Goal: Task Accomplishment & Management: Manage account settings

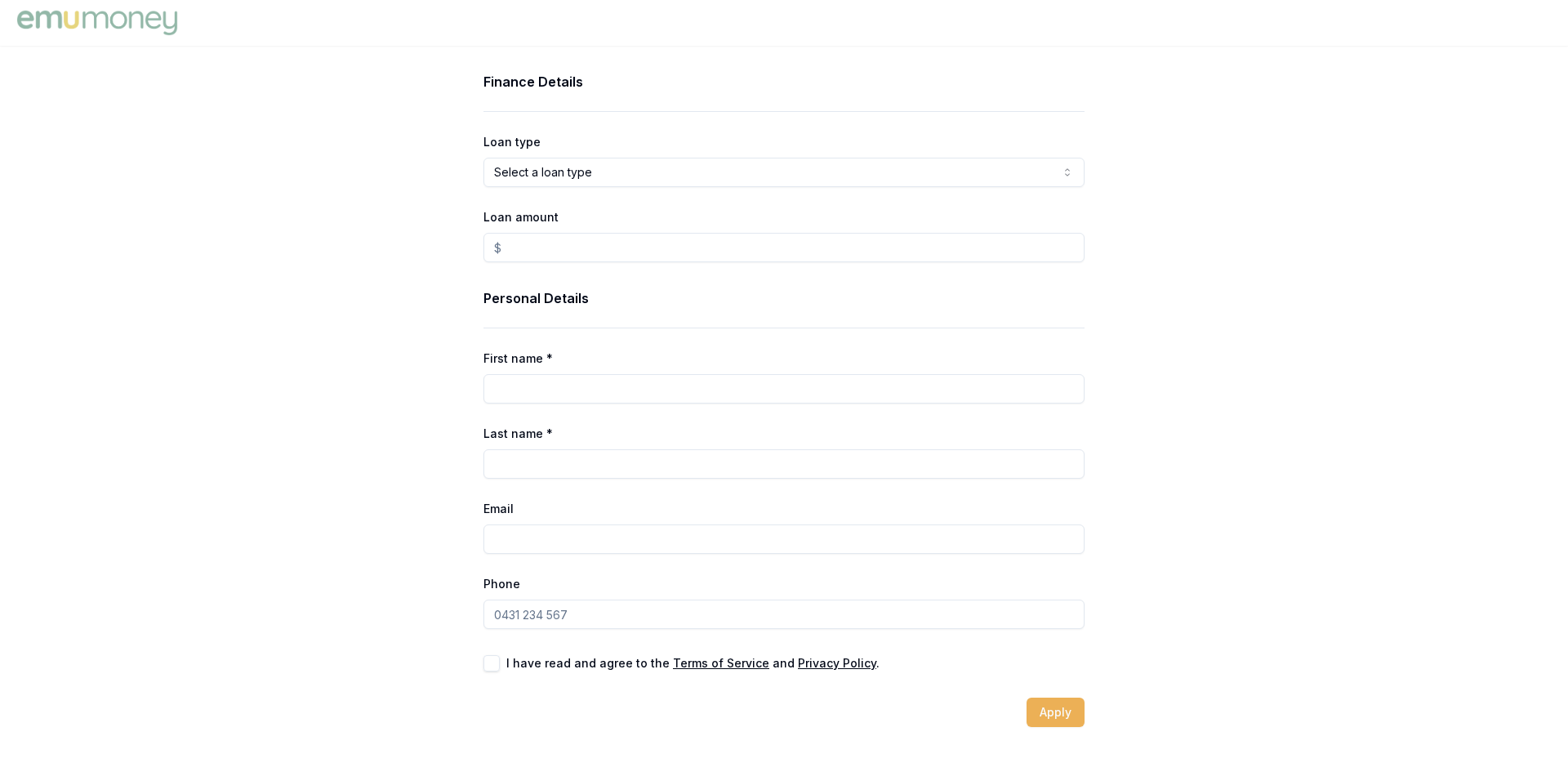
click at [143, 21] on img at bounding box center [97, 23] width 168 height 33
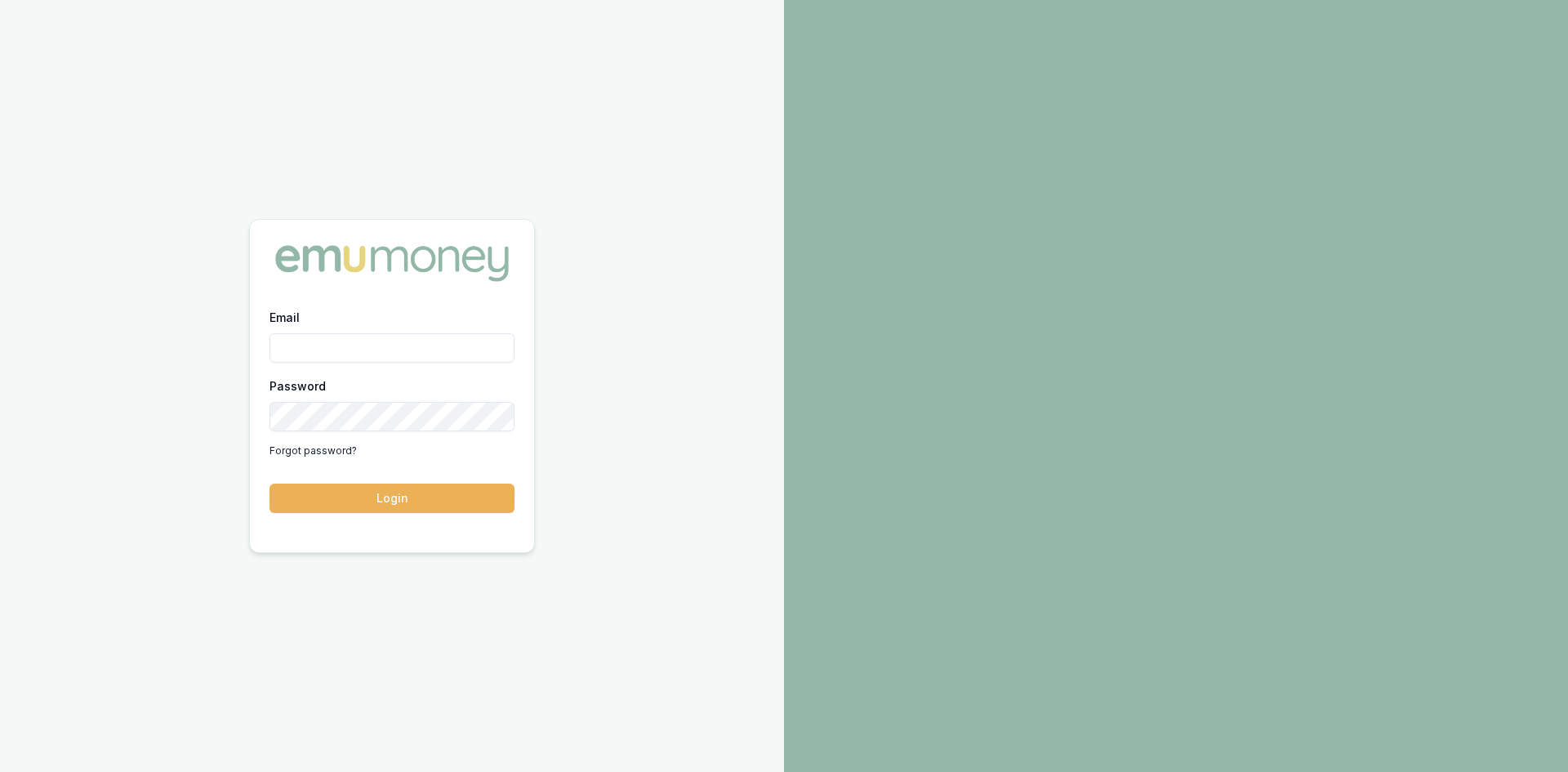
click at [421, 343] on input "Email" at bounding box center [391, 348] width 245 height 30
type input "[PERSON_NAME][EMAIL_ADDRESS][DOMAIN_NAME]"
click at [438, 489] on button "Login" at bounding box center [391, 498] width 245 height 30
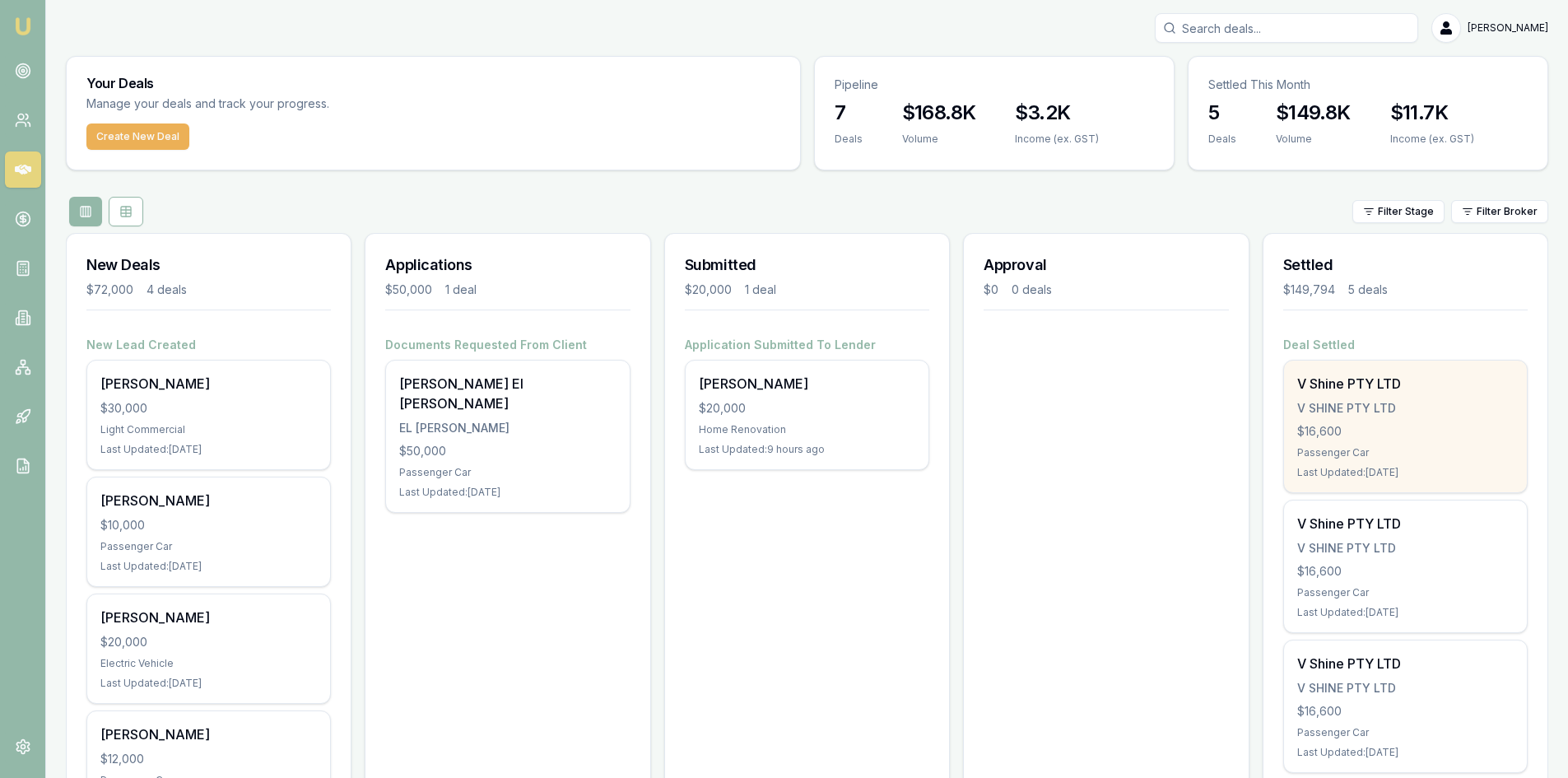
click at [1341, 385] on div "V Shine PTY LTD" at bounding box center [1406, 384] width 217 height 20
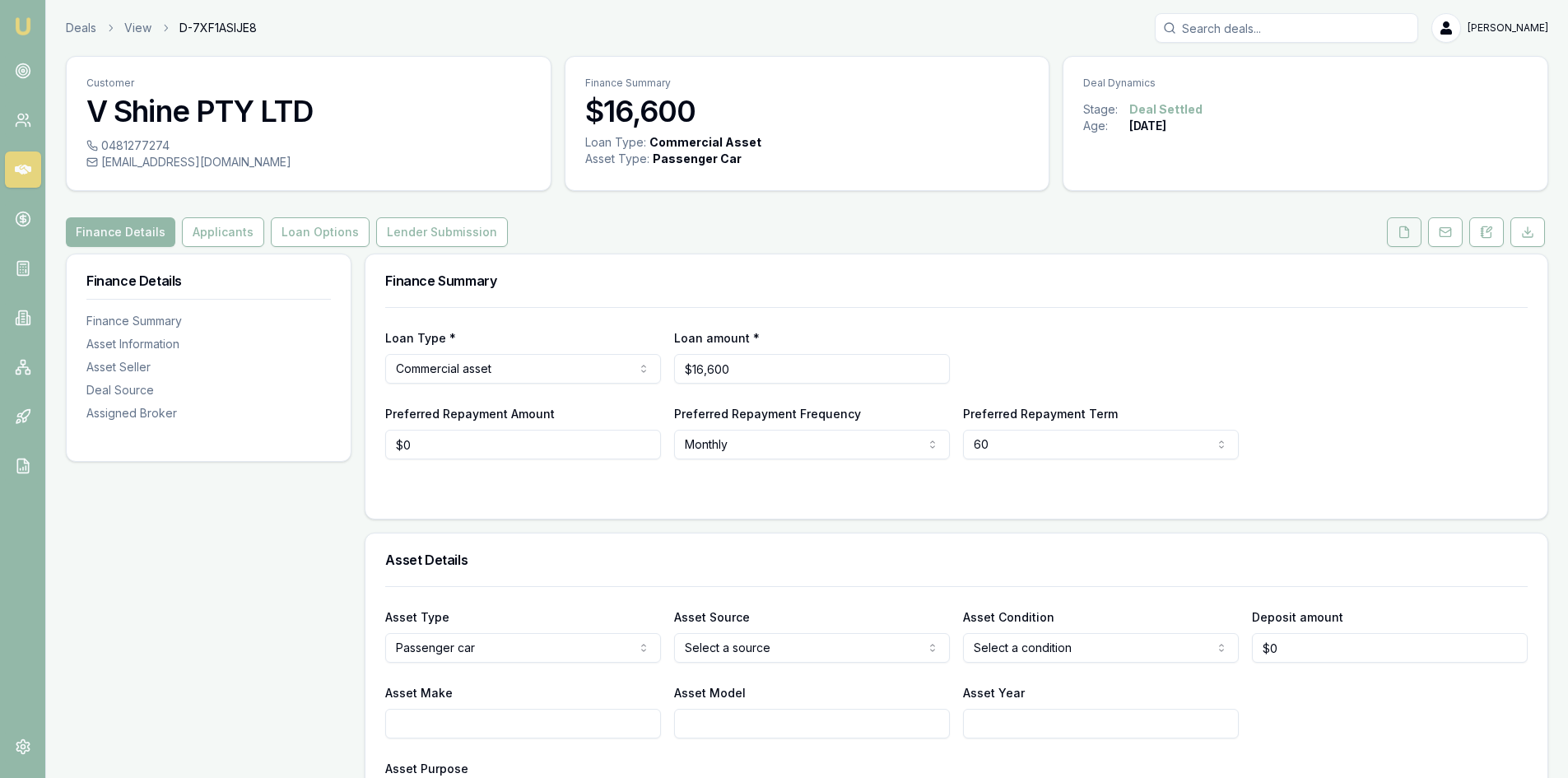
click at [1390, 226] on button at bounding box center [1404, 232] width 35 height 30
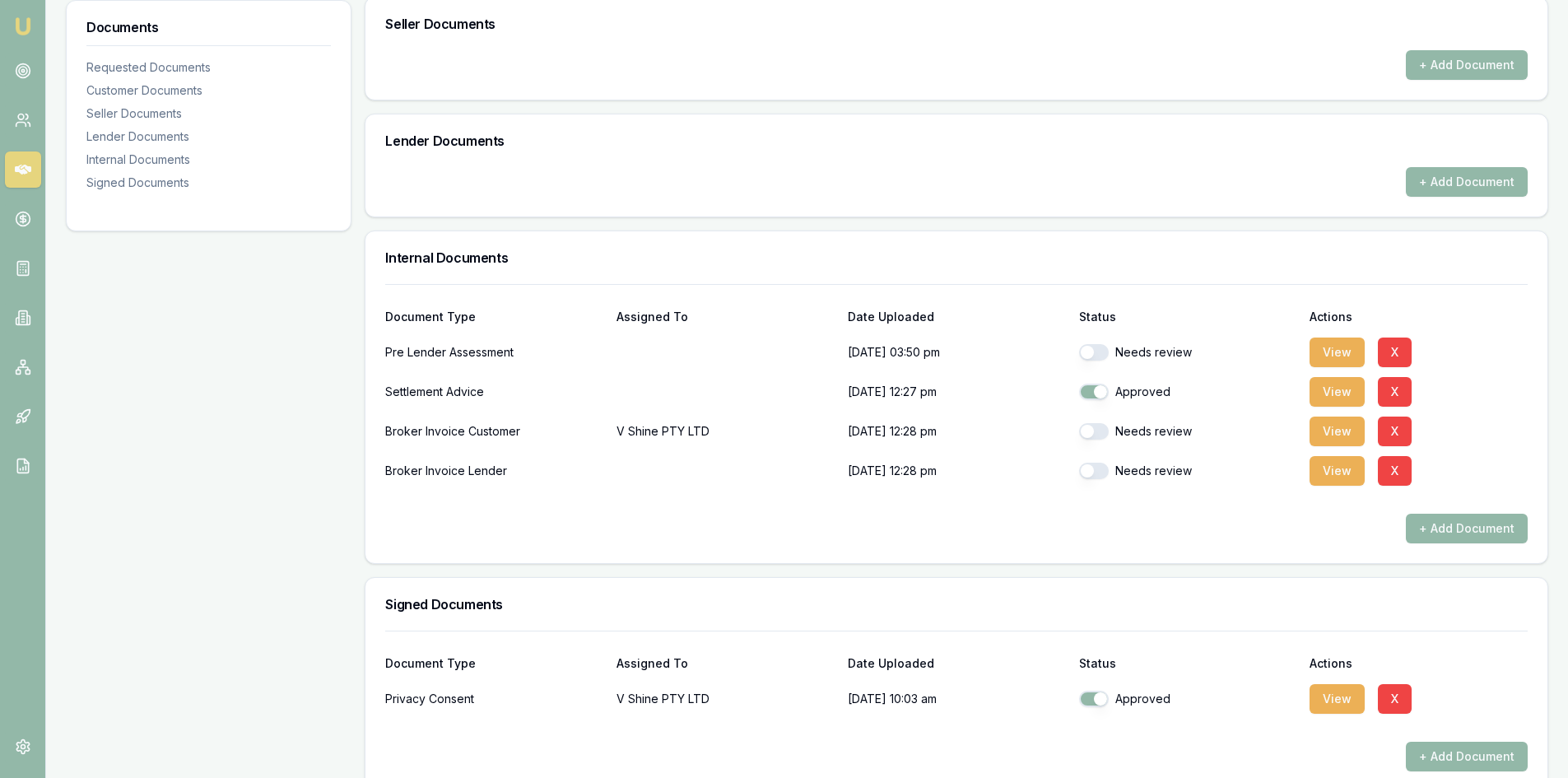
scroll to position [735, 0]
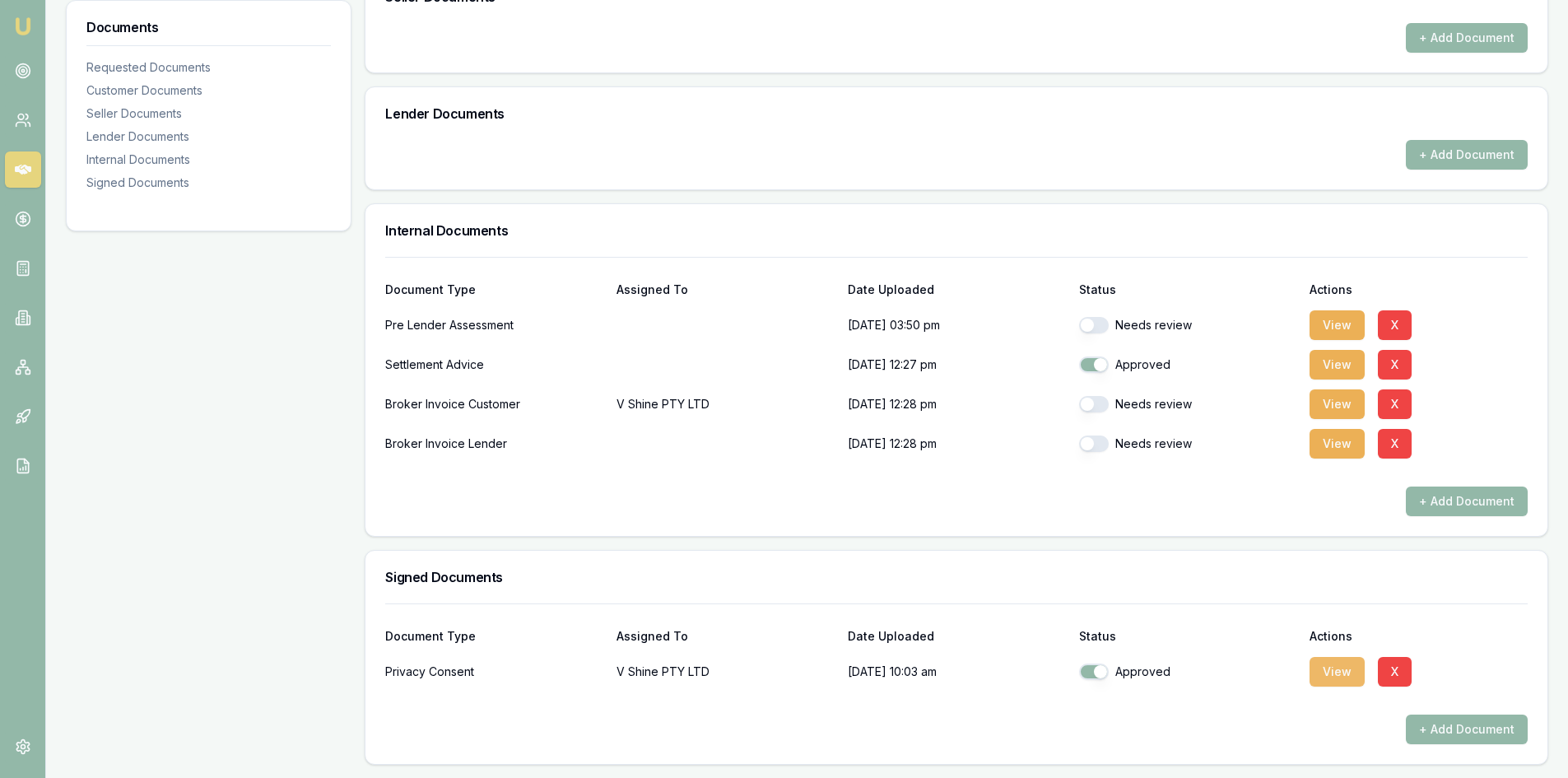
click at [1334, 660] on button "View" at bounding box center [1337, 671] width 56 height 30
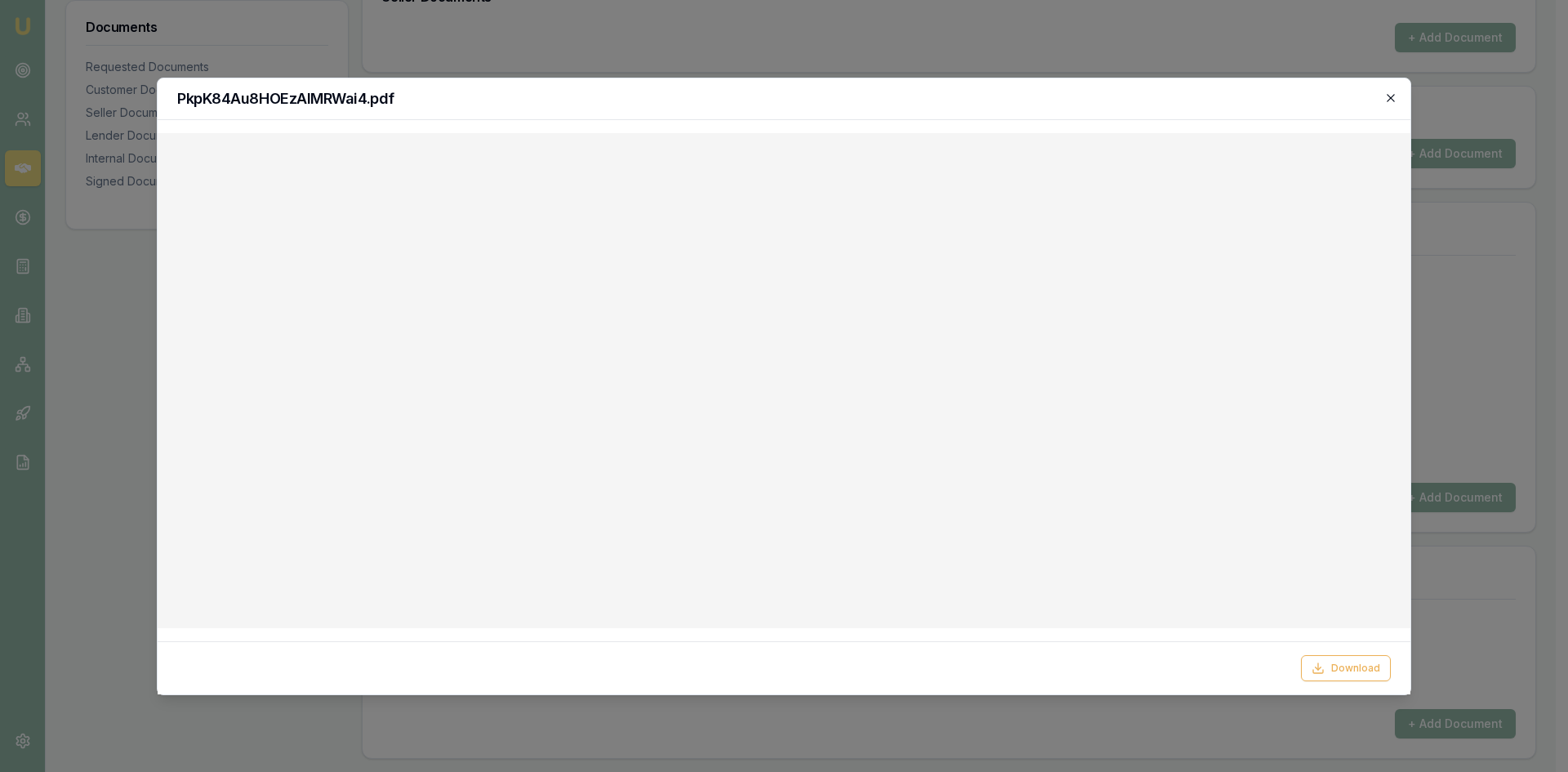
click at [1392, 96] on icon "button" at bounding box center [1390, 98] width 7 height 7
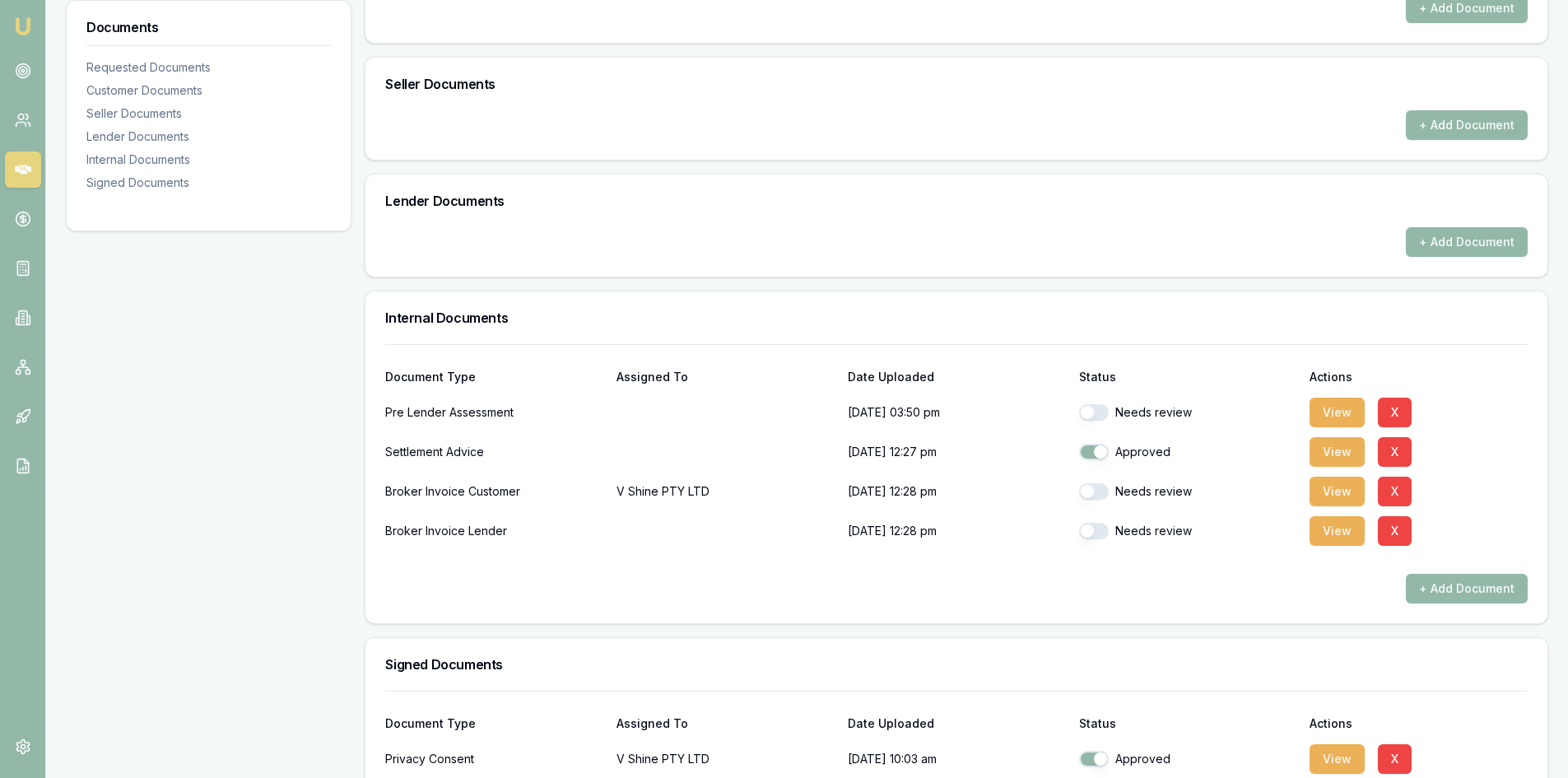
scroll to position [652, 0]
